Goal: Ask a question

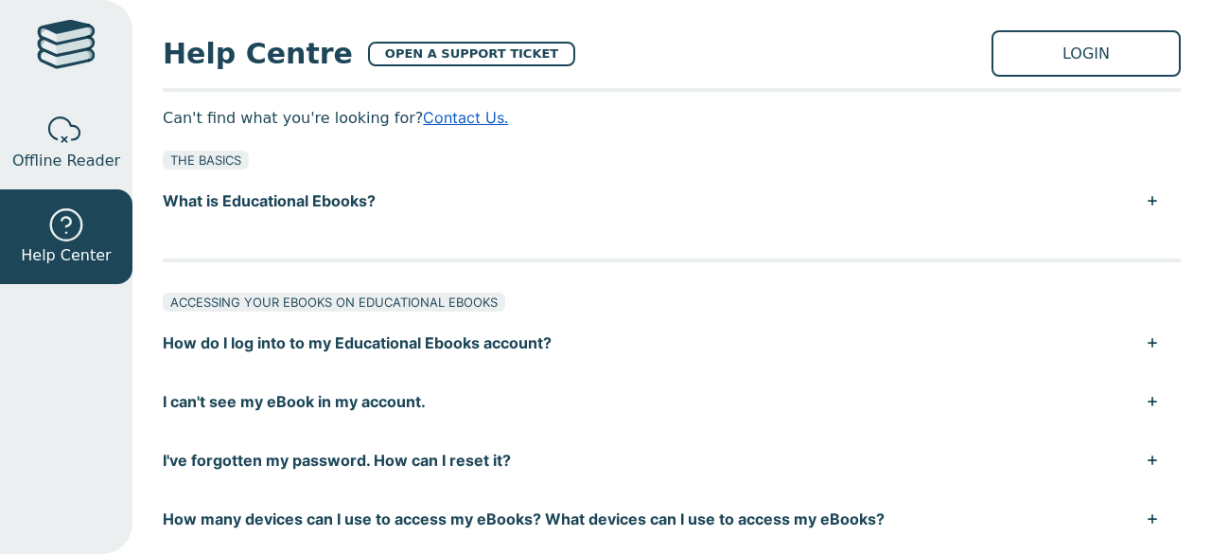
click at [434, 115] on link "Contact Us." at bounding box center [465, 117] width 85 height 19
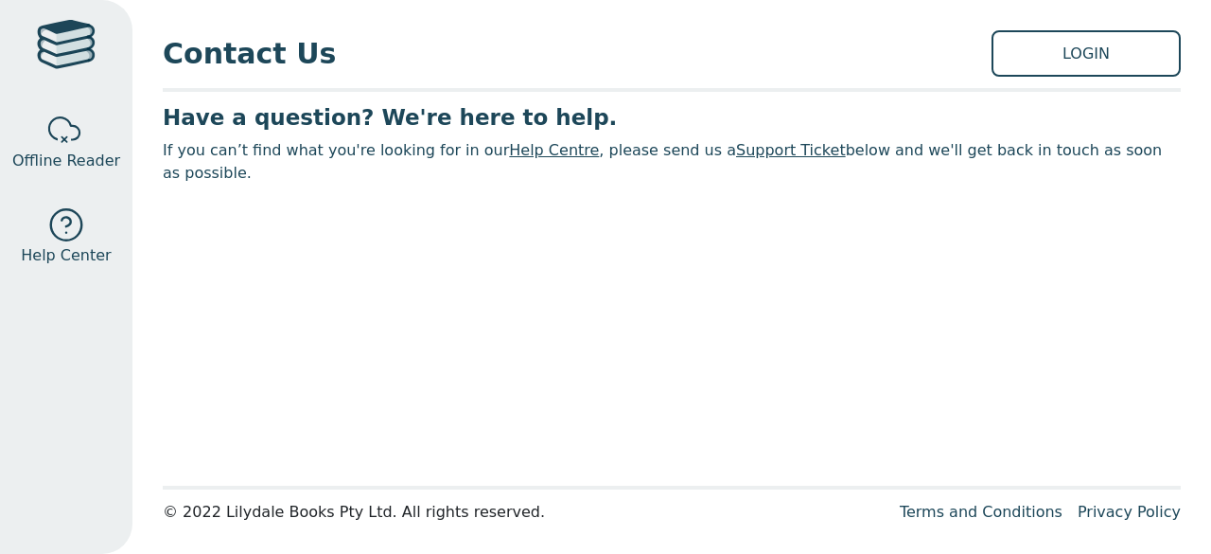
click at [515, 151] on link "Help Centre" at bounding box center [554, 150] width 90 height 18
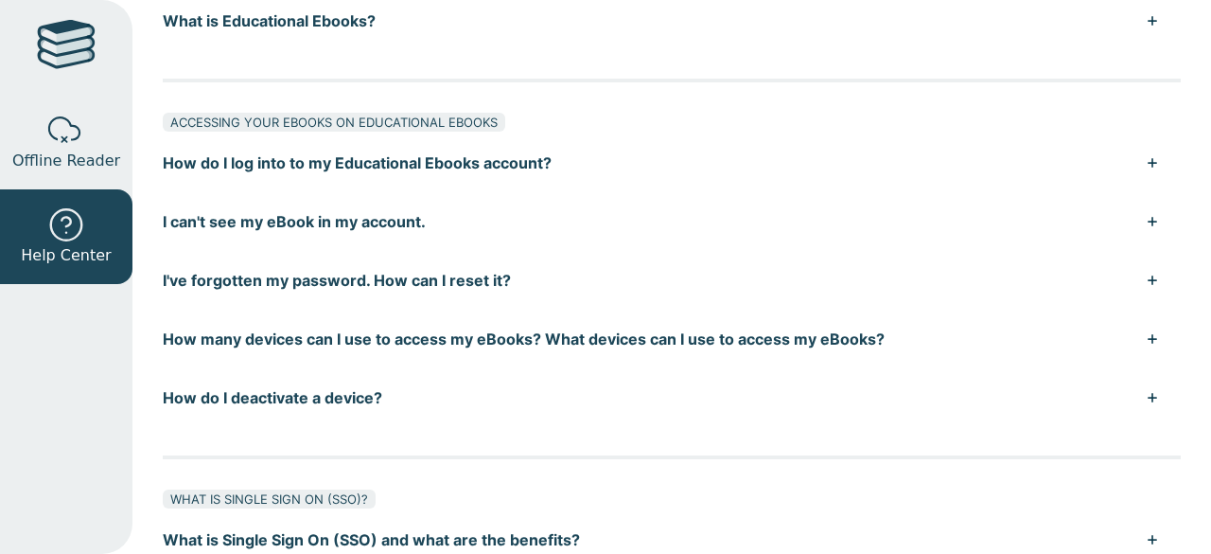
scroll to position [180, 0]
click at [1145, 218] on button "I can't see my eBook in my account." at bounding box center [672, 221] width 1018 height 59
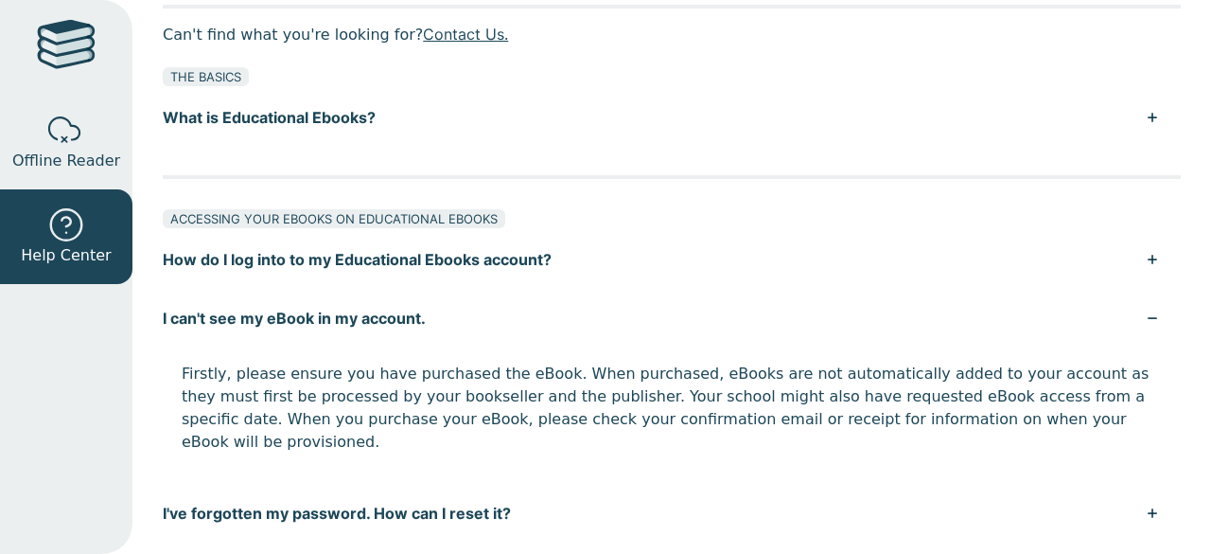
scroll to position [0, 0]
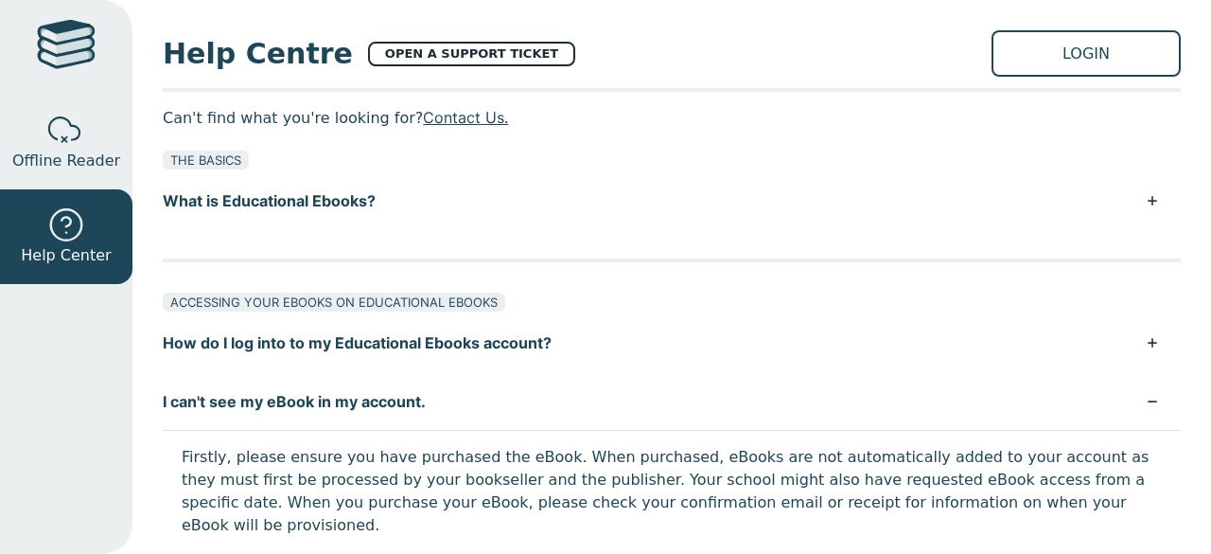
click at [446, 43] on link "OPEN A SUPPORT TICKET" at bounding box center [471, 54] width 207 height 25
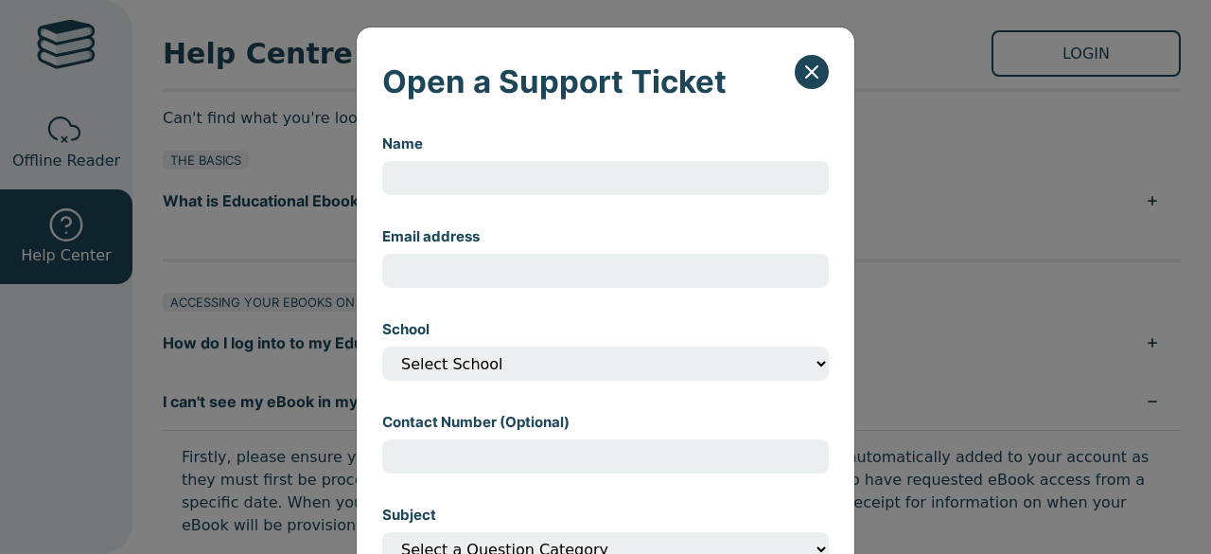
click at [394, 185] on input "Name" at bounding box center [605, 178] width 447 height 34
type input "[PERSON_NAME]"
type input "[PERSON_NAME][EMAIL_ADDRESS][PERSON_NAME][DOMAIN_NAME]"
click at [675, 377] on select "Select School" at bounding box center [605, 363] width 447 height 34
click at [577, 358] on select "Select School" at bounding box center [605, 363] width 447 height 34
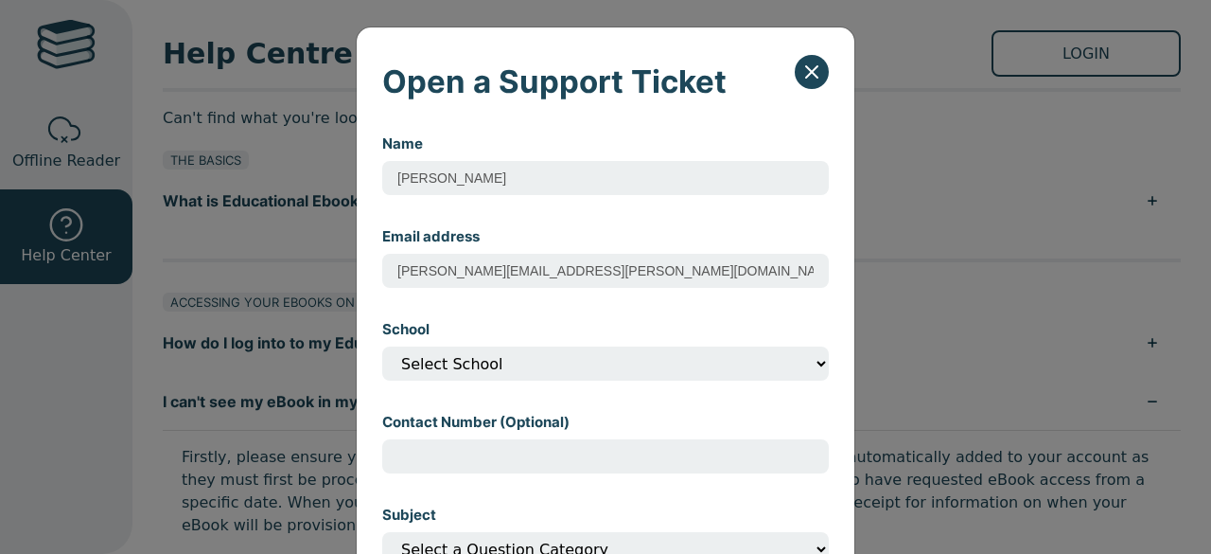
click at [527, 371] on select "Select School" at bounding box center [605, 363] width 447 height 34
click at [416, 464] on input "Contact Number (Optional)" at bounding box center [605, 456] width 447 height 34
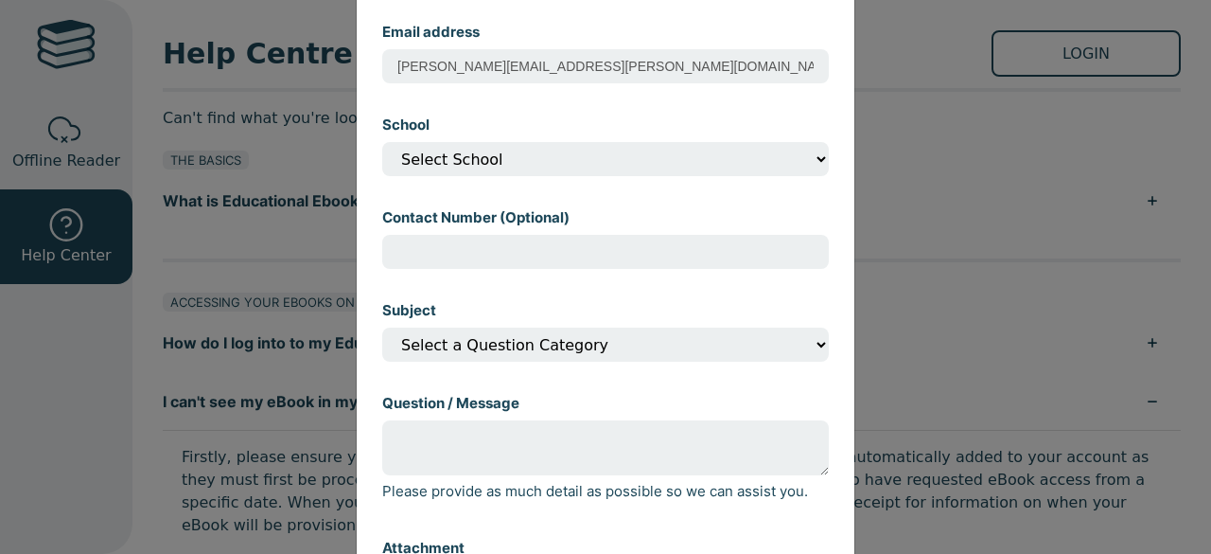
scroll to position [211, 0]
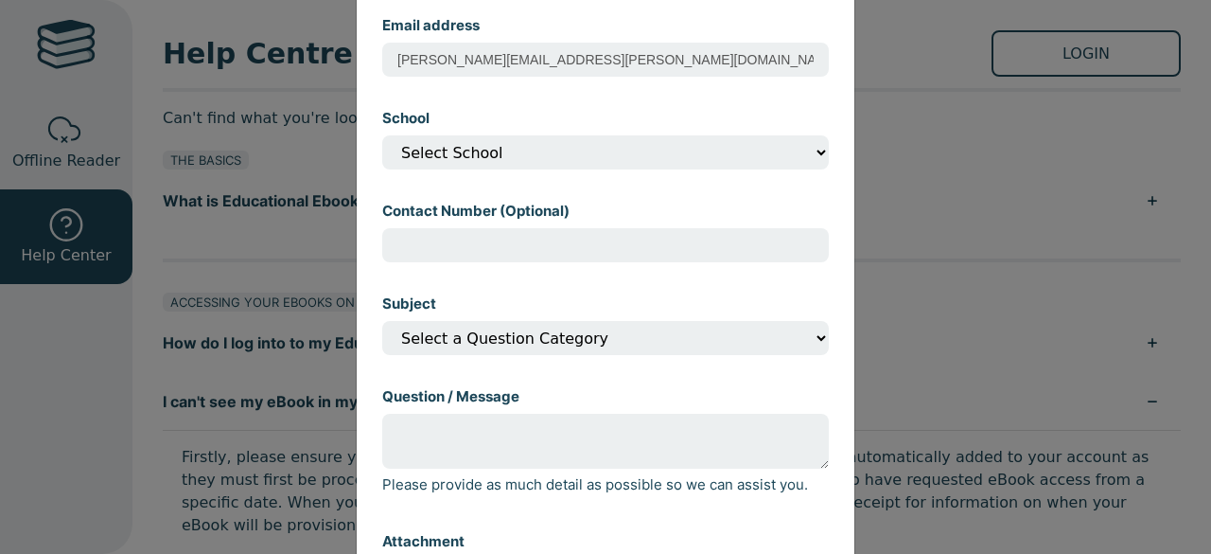
click at [816, 345] on select "Select a Question Category I can't open my eBook I can't find my eBook in my ac…" at bounding box center [605, 338] width 447 height 34
select select "I can't find my eBook in my account?"
click at [382, 327] on select "Select a Question Category I can't open my eBook I can't find my eBook in my ac…" at bounding box center [605, 338] width 447 height 34
click at [408, 432] on textarea "Question / Message" at bounding box center [605, 441] width 447 height 55
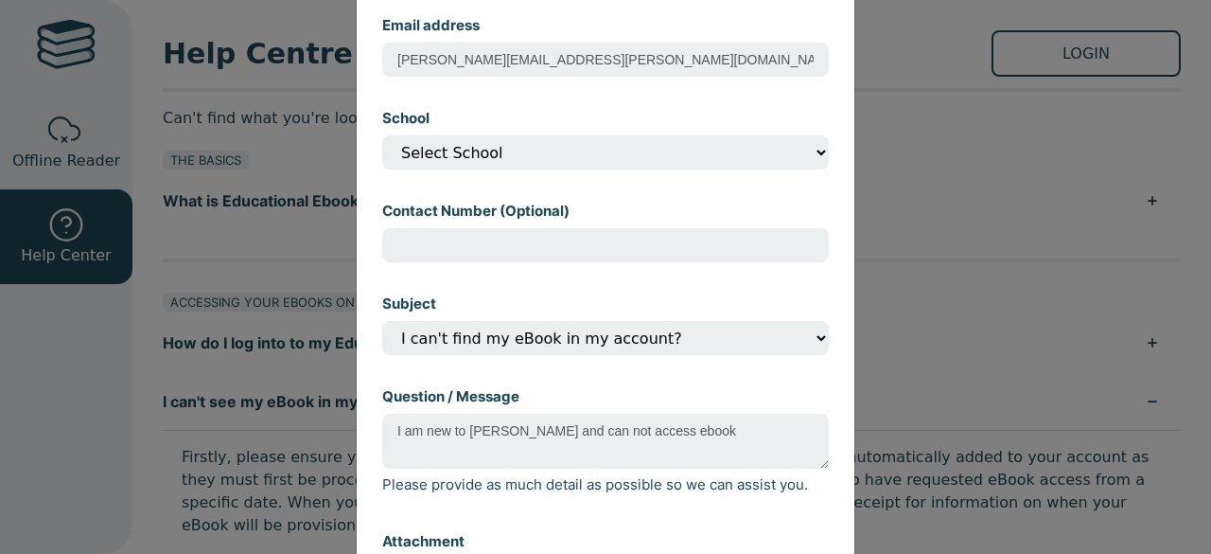
type textarea "I am new to [PERSON_NAME] and can not access ebook"
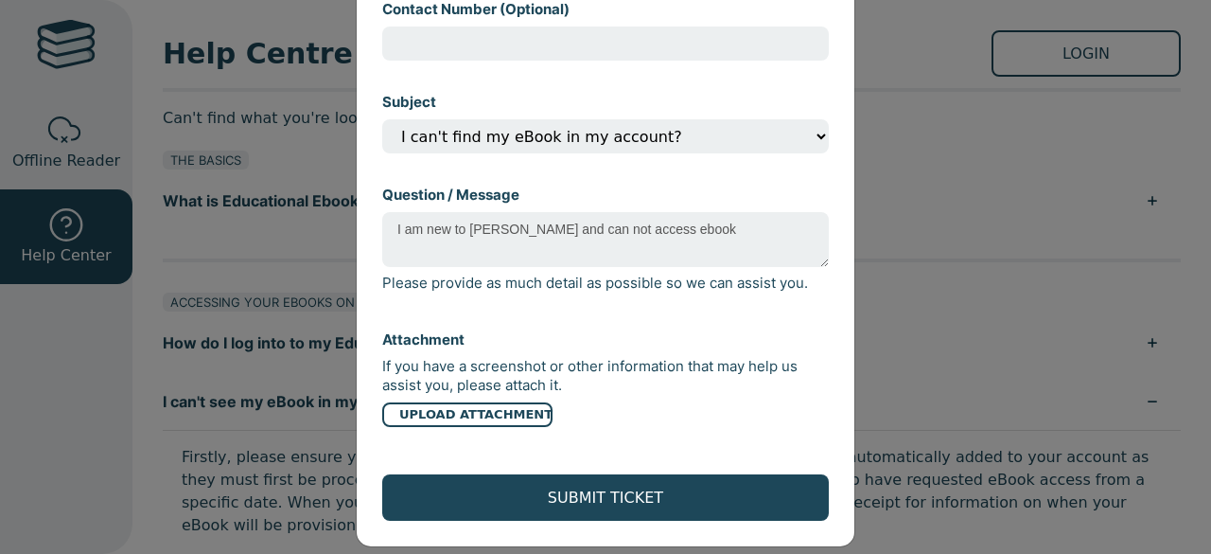
scroll to position [437, 0]
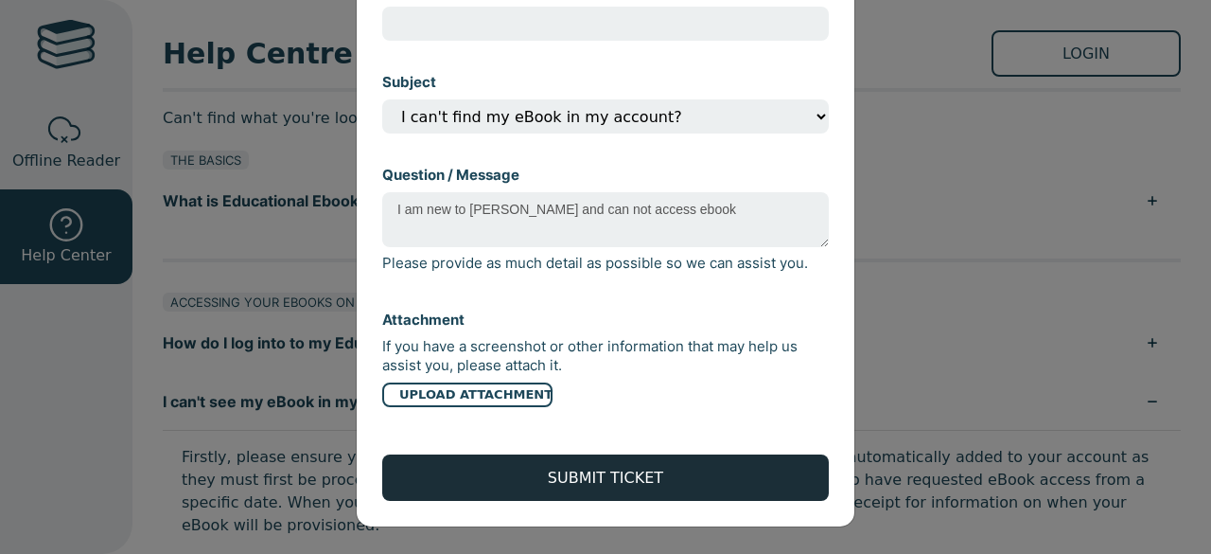
click at [614, 475] on button "SUBMIT TICKET" at bounding box center [605, 477] width 447 height 46
